Goal: Information Seeking & Learning: Learn about a topic

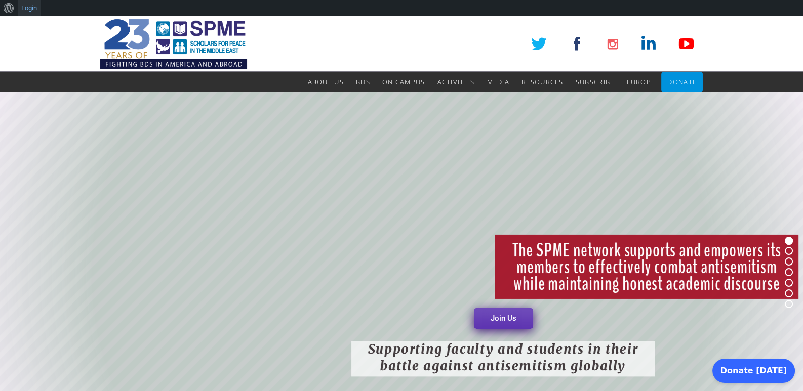
click at [29, 9] on link "Login" at bounding box center [29, 8] width 23 height 16
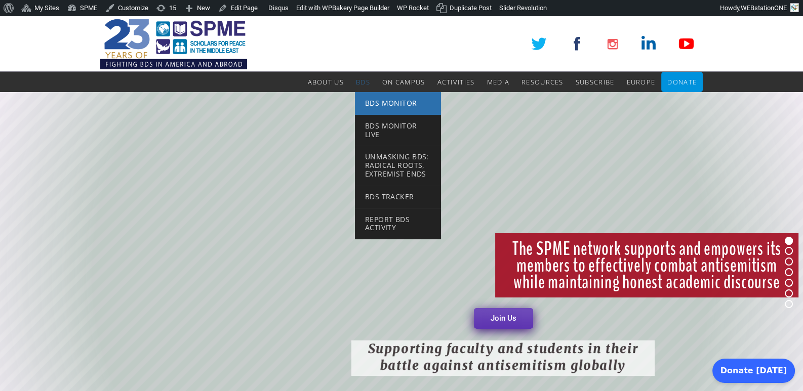
click at [382, 107] on span "BDS Monitor" at bounding box center [391, 103] width 52 height 10
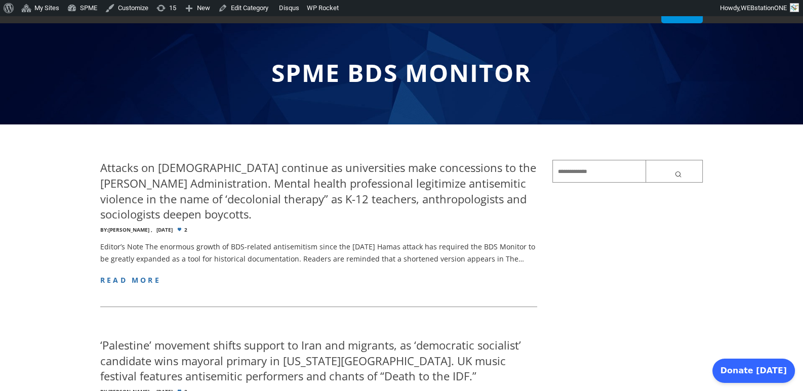
scroll to position [84, 0]
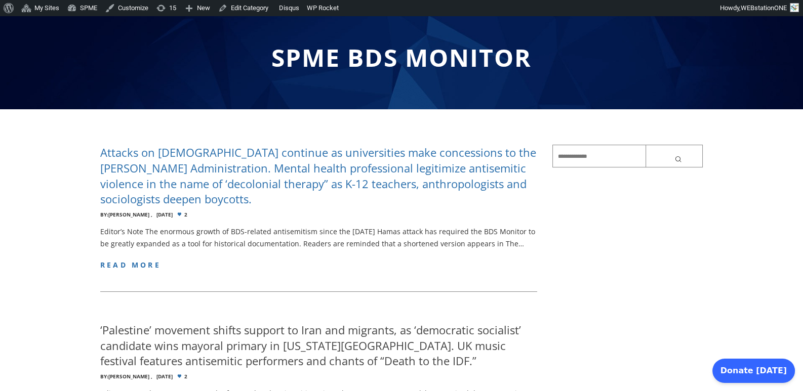
click at [313, 152] on h4 "Attacks on [DEMOGRAPHIC_DATA] continue as universities make concessions to the …" at bounding box center [318, 176] width 437 height 62
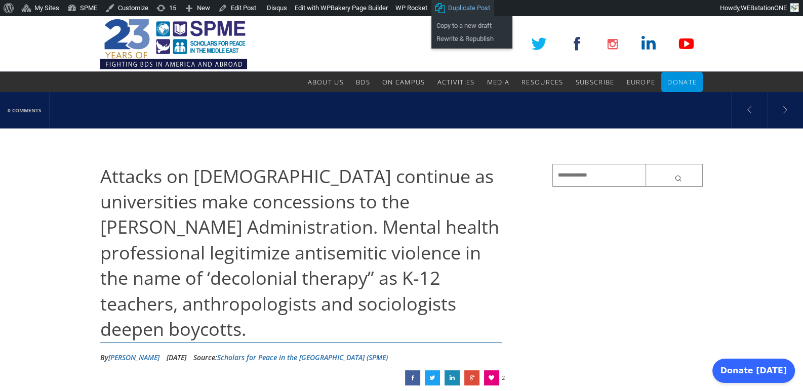
click at [476, 7] on span "Duplicate Post" at bounding box center [469, 8] width 42 height 16
